Goal: Task Accomplishment & Management: Manage account settings

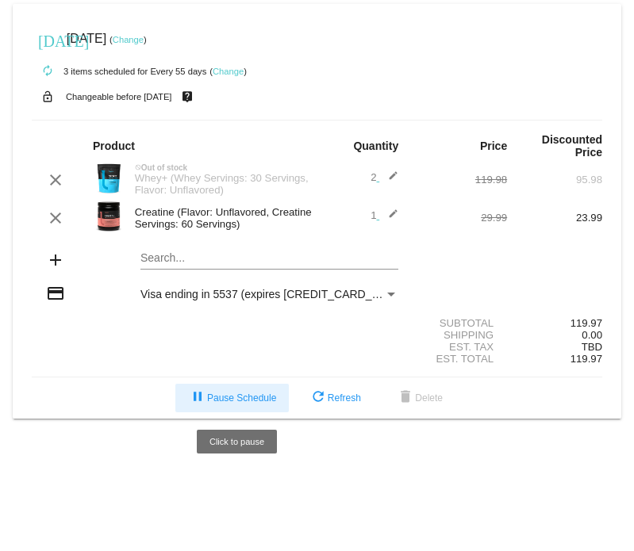
click at [214, 394] on span "pause Pause Schedule" at bounding box center [232, 398] width 88 height 11
